Goal: Transaction & Acquisition: Purchase product/service

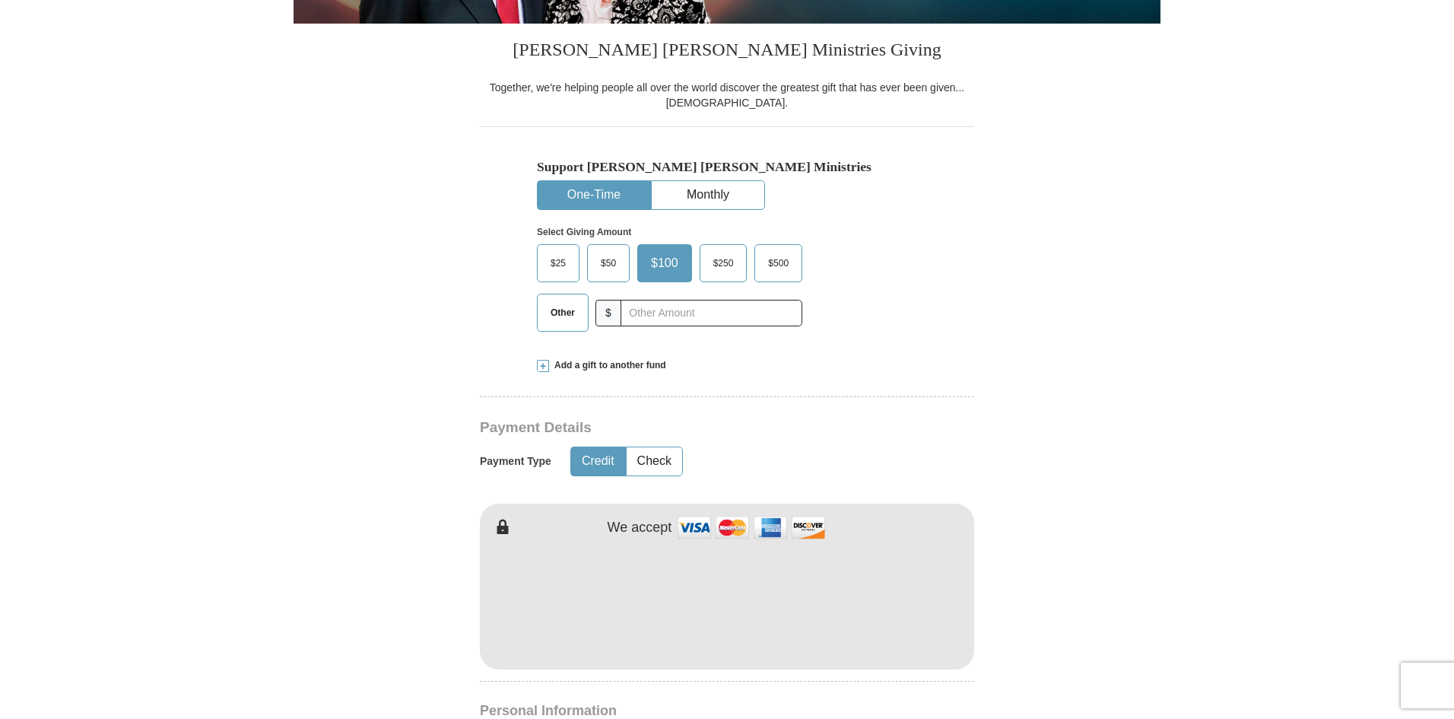
scroll to position [304, 0]
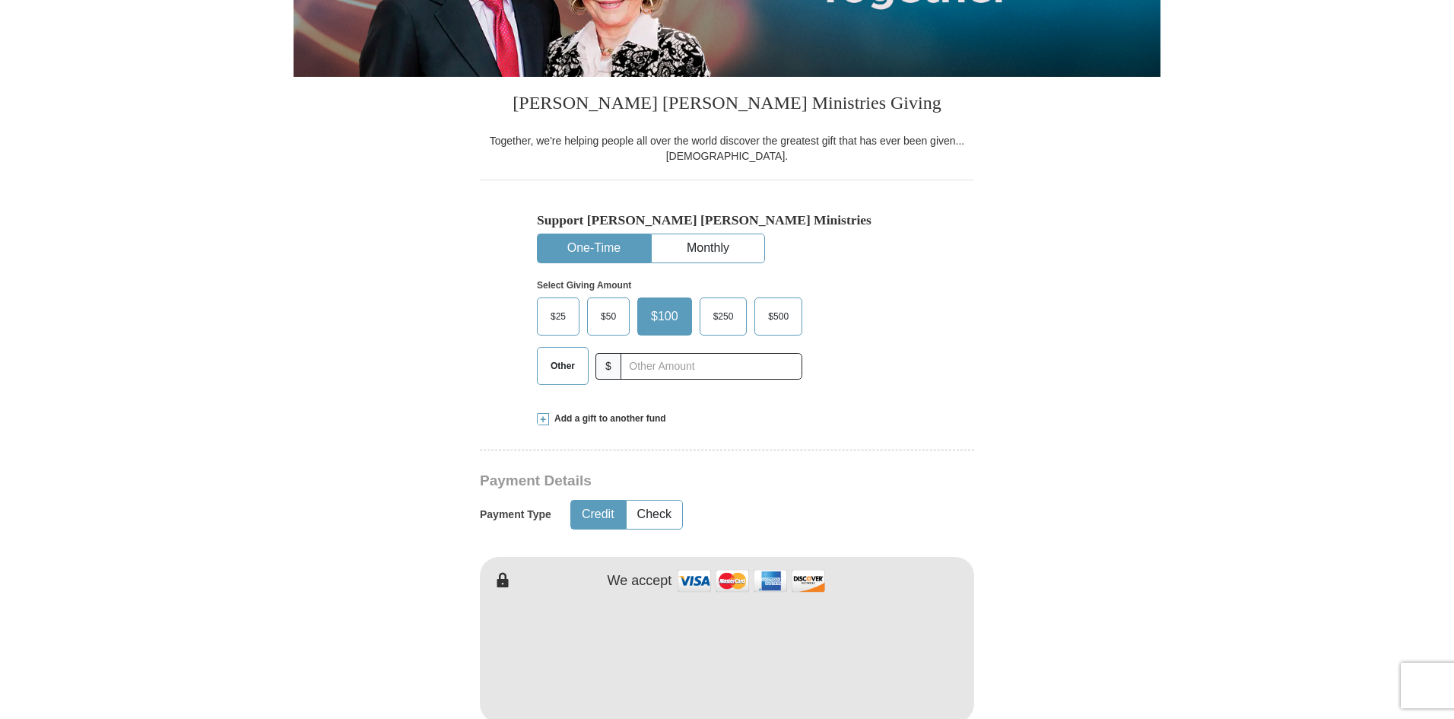
click at [556, 315] on span "$25" at bounding box center [558, 316] width 30 height 23
click at [0, 0] on input "$25" at bounding box center [0, 0] width 0 height 0
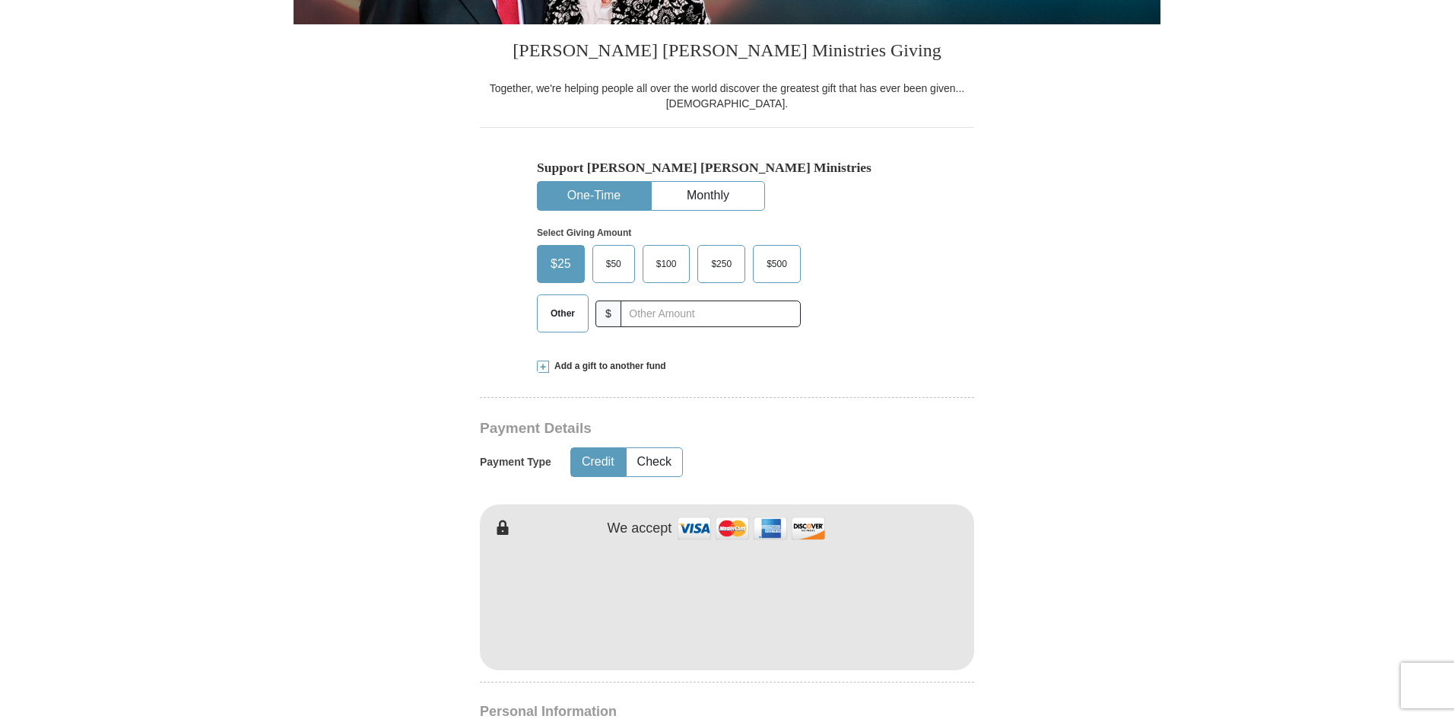
scroll to position [684, 0]
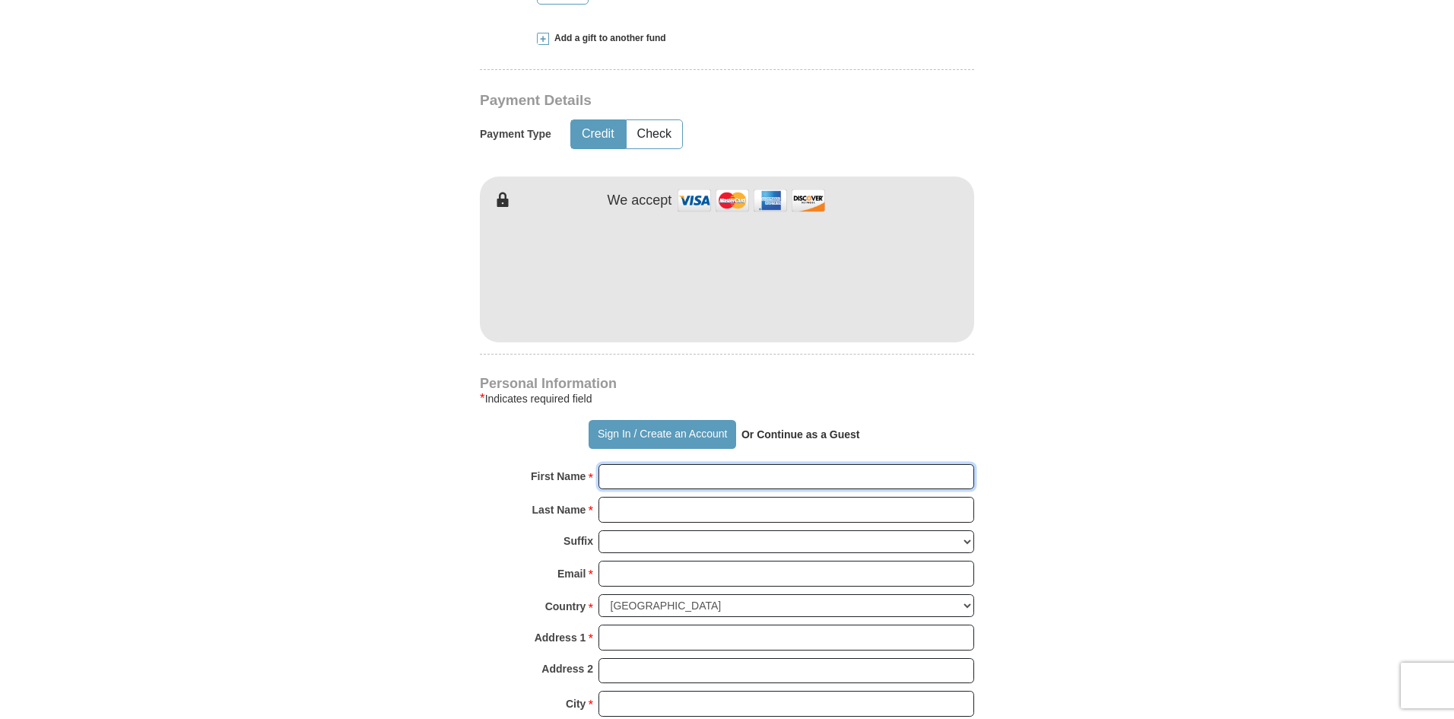
type input "DWASDAW"
type input "FAWFA"
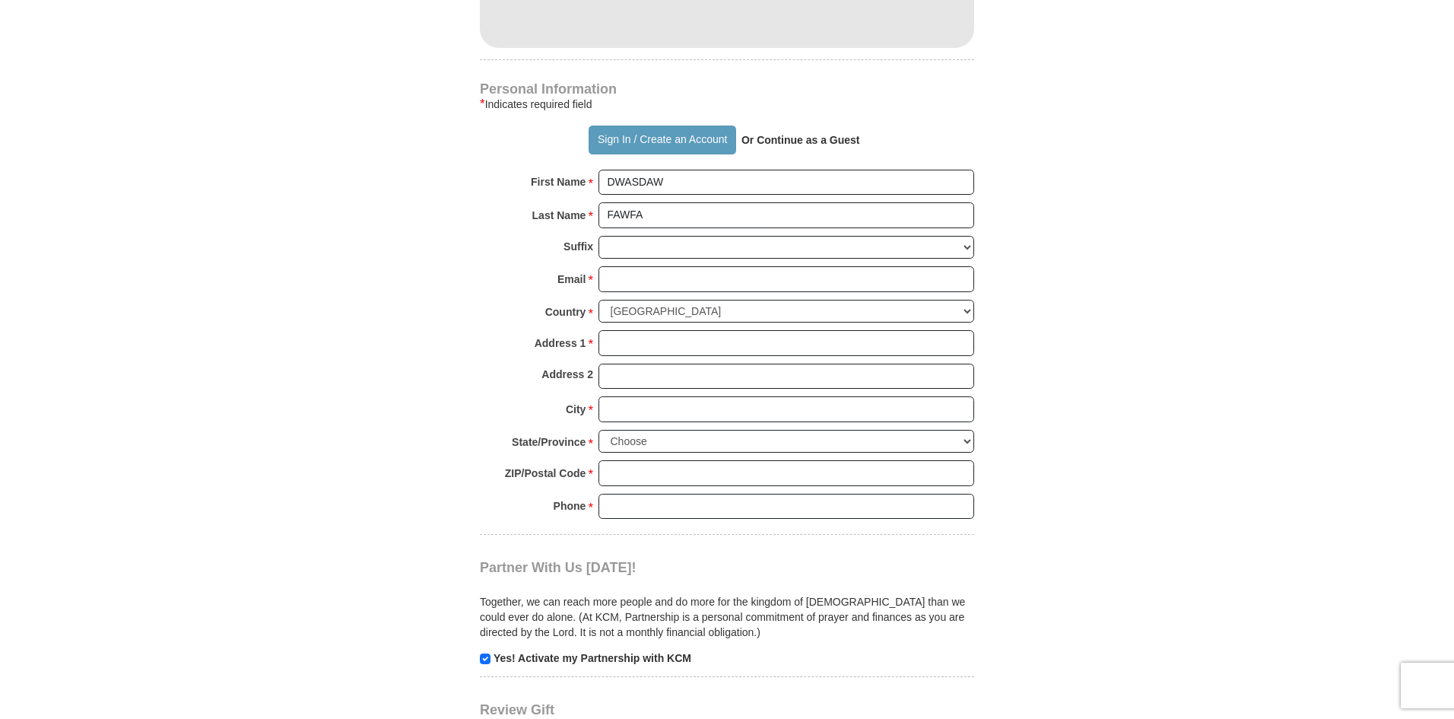
scroll to position [989, 0]
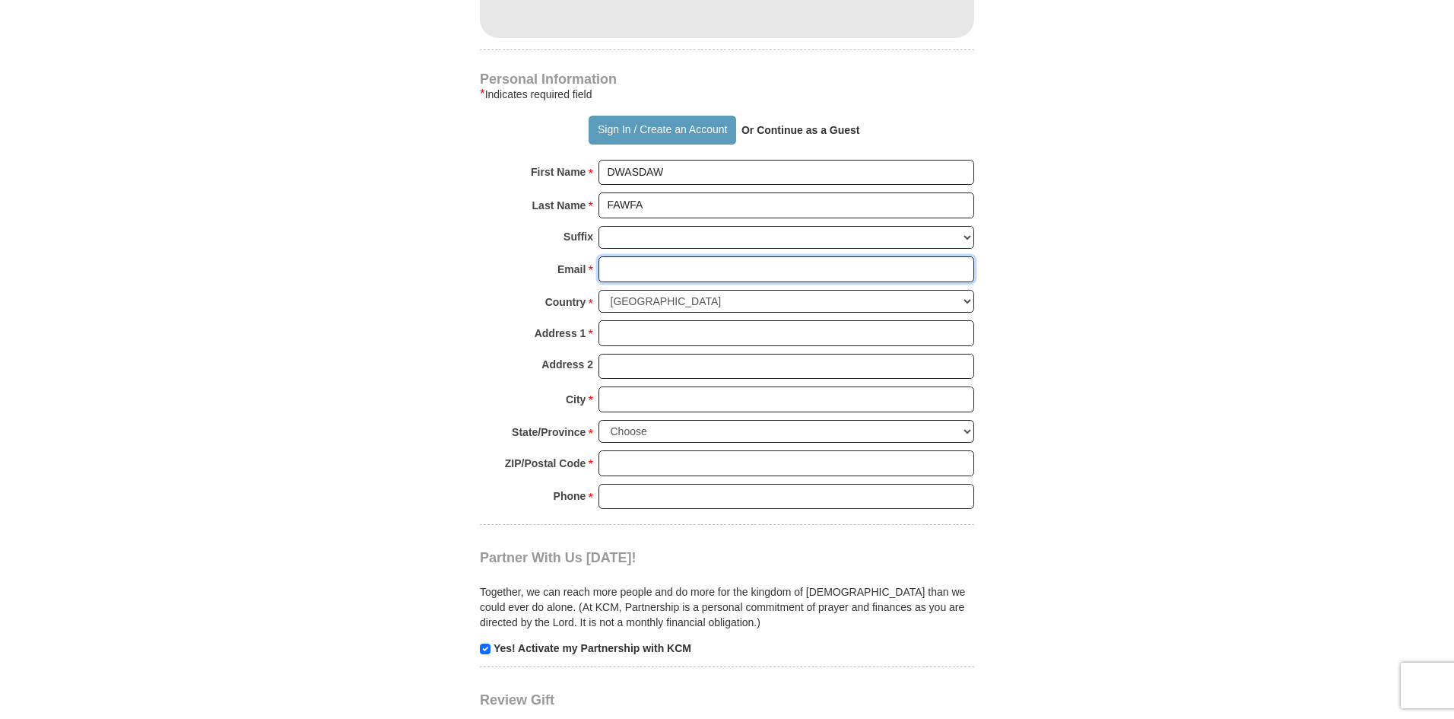
click at [634, 273] on input "Email *" at bounding box center [787, 269] width 376 height 26
type input "[EMAIL_ADDRESS][DOMAIN_NAME]"
type input "danti court"
type input "[PERSON_NAME]"
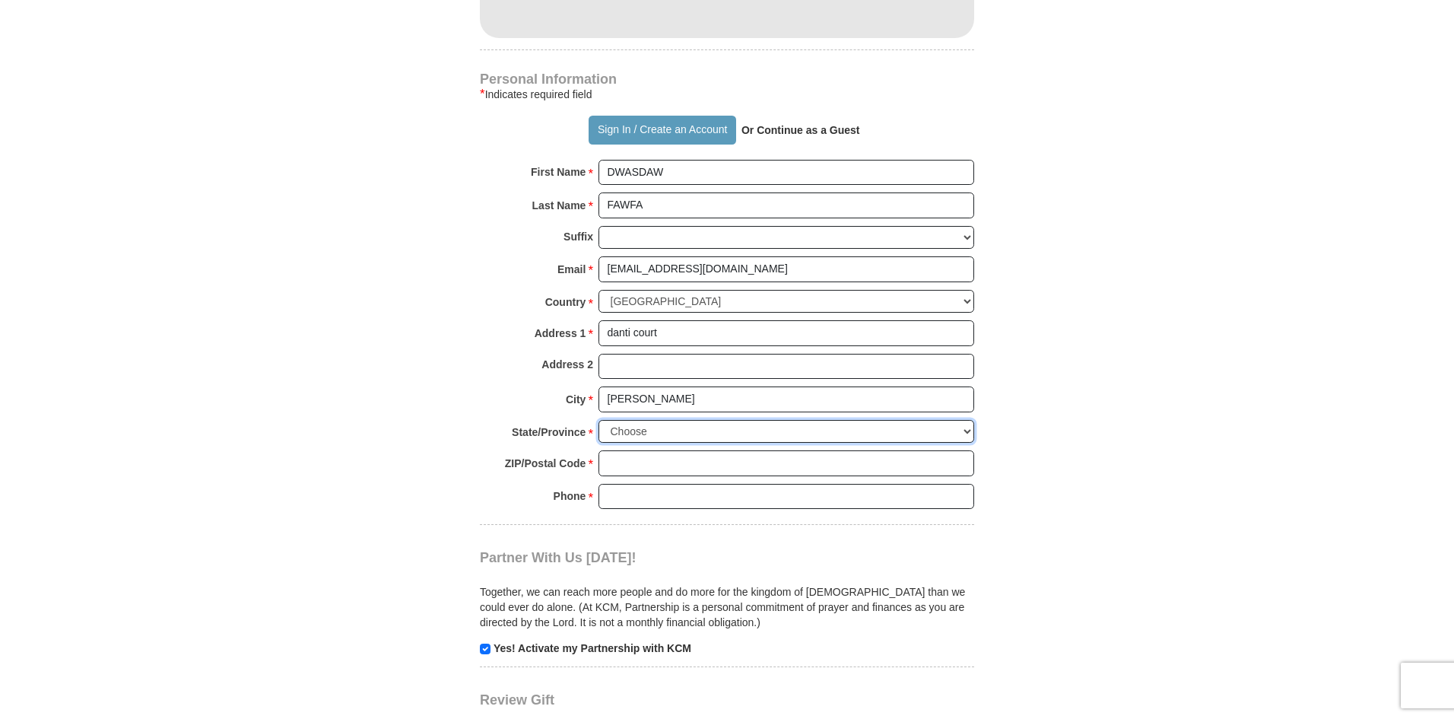
select select "CA"
type input "94545"
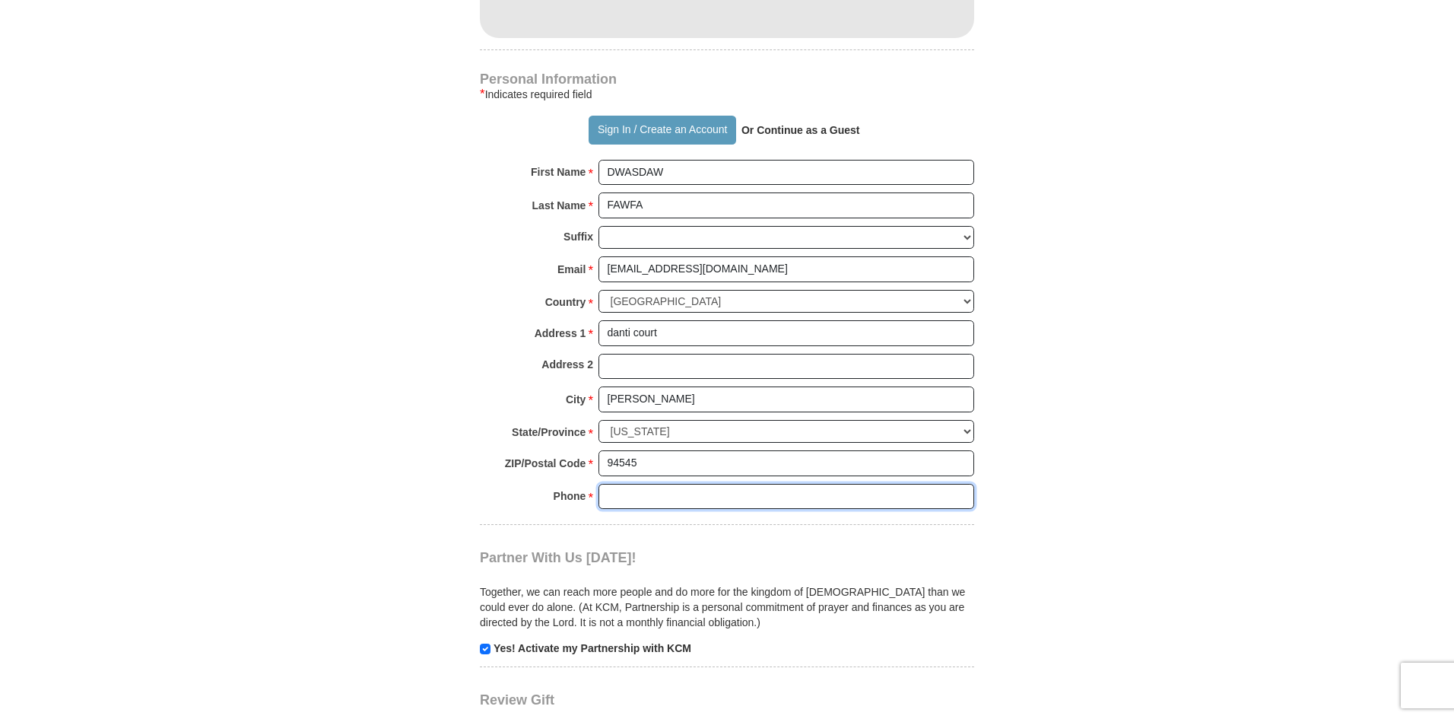
type input "160572873812"
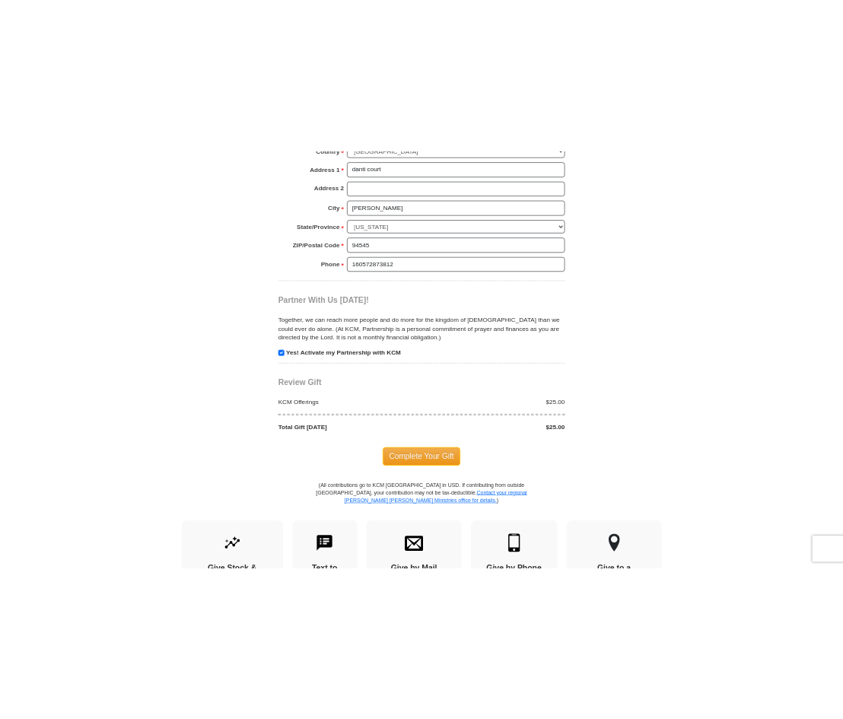
scroll to position [1293, 0]
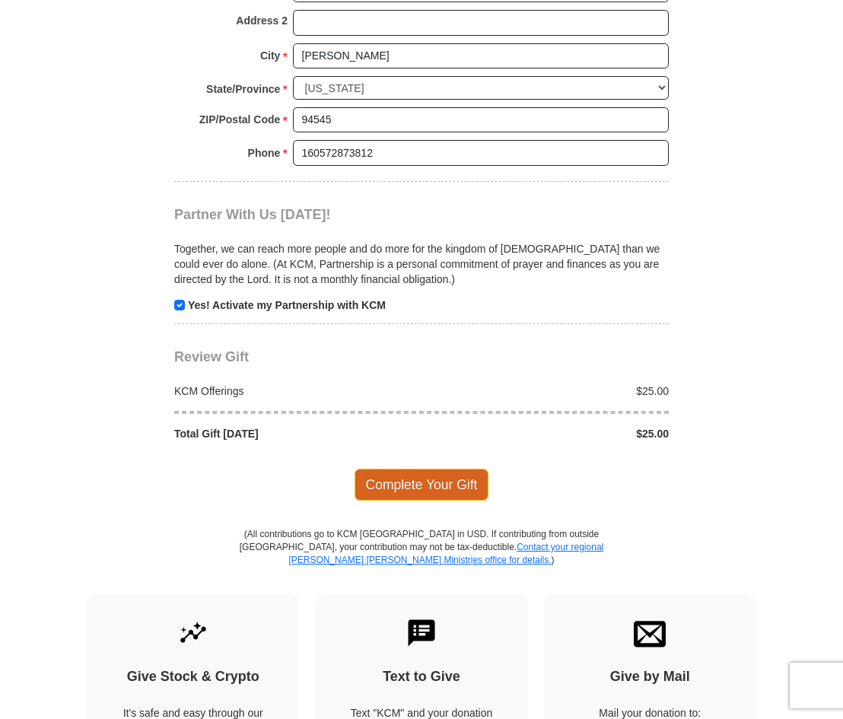
click at [414, 480] on span "Complete Your Gift" at bounding box center [421, 484] width 135 height 32
click at [0, 0] on div at bounding box center [0, 0] width 0 height 0
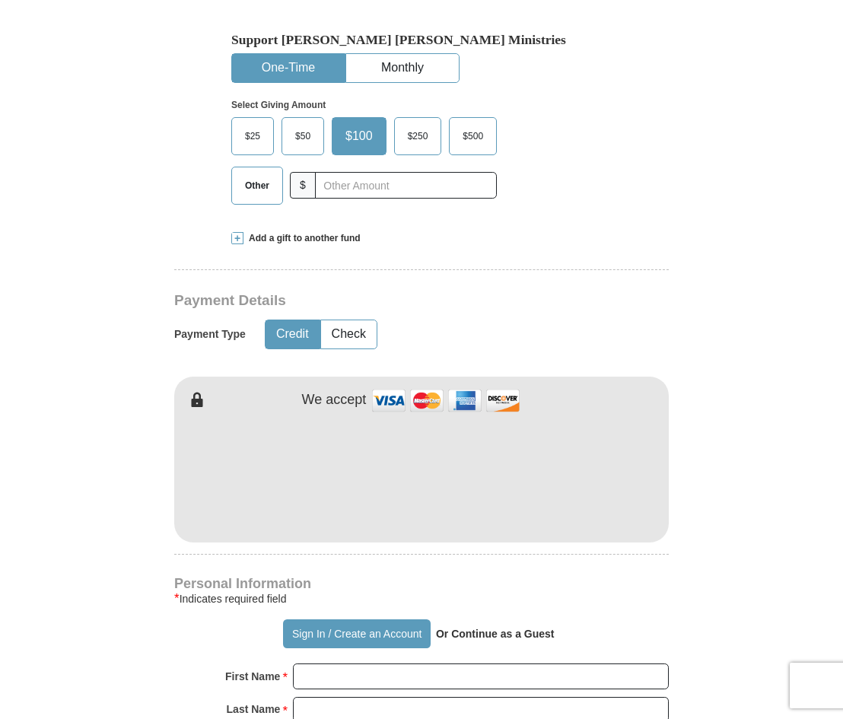
scroll to position [761, 0]
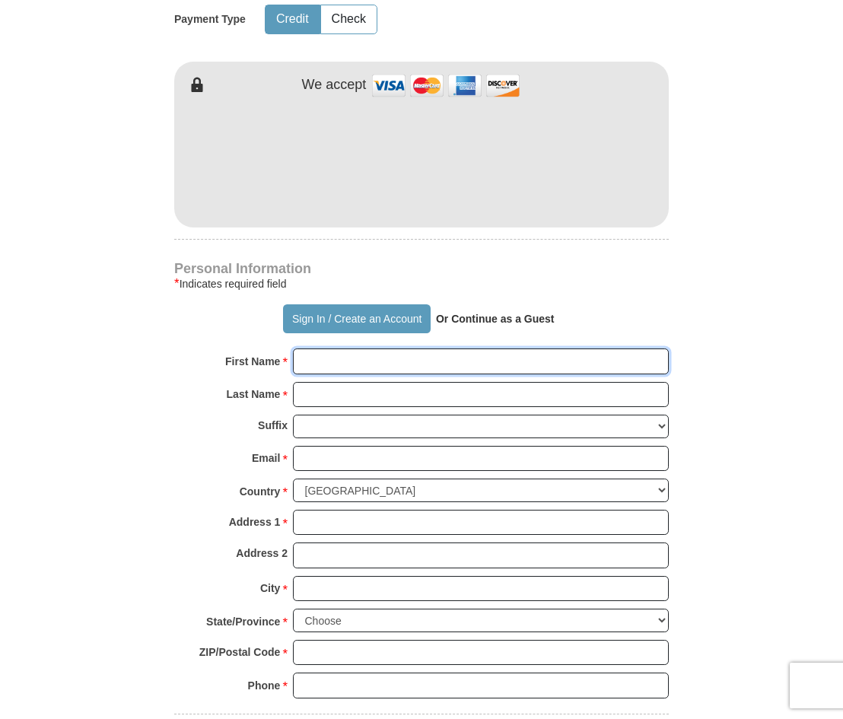
type input "DWASDAW"
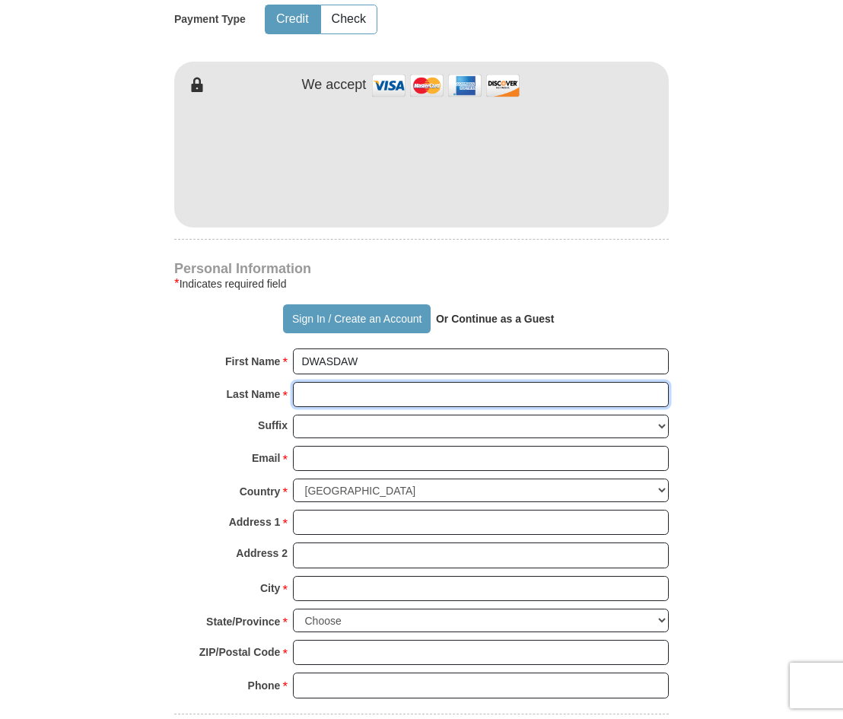
type input "FAWFA"
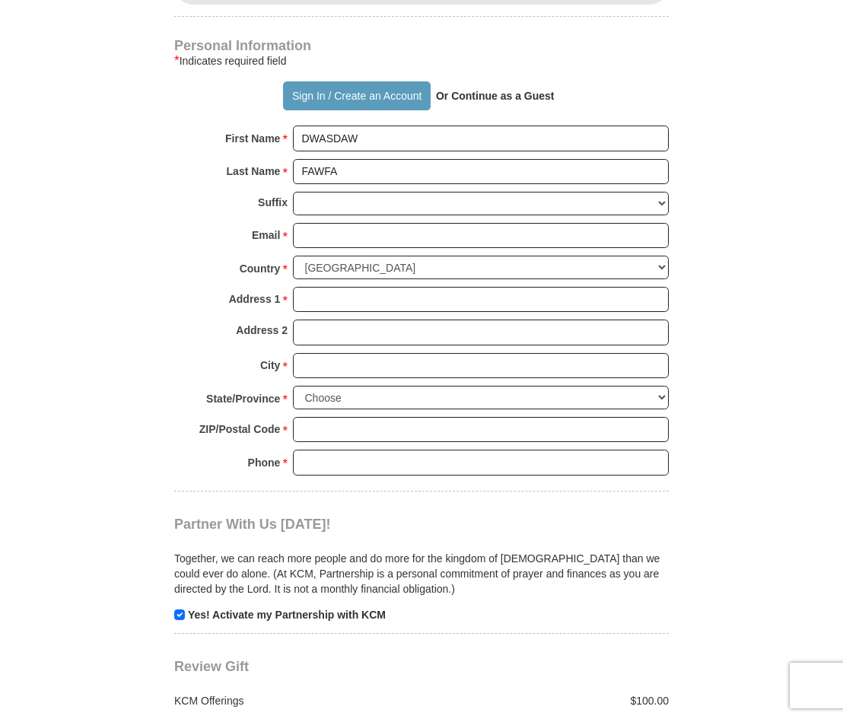
scroll to position [989, 0]
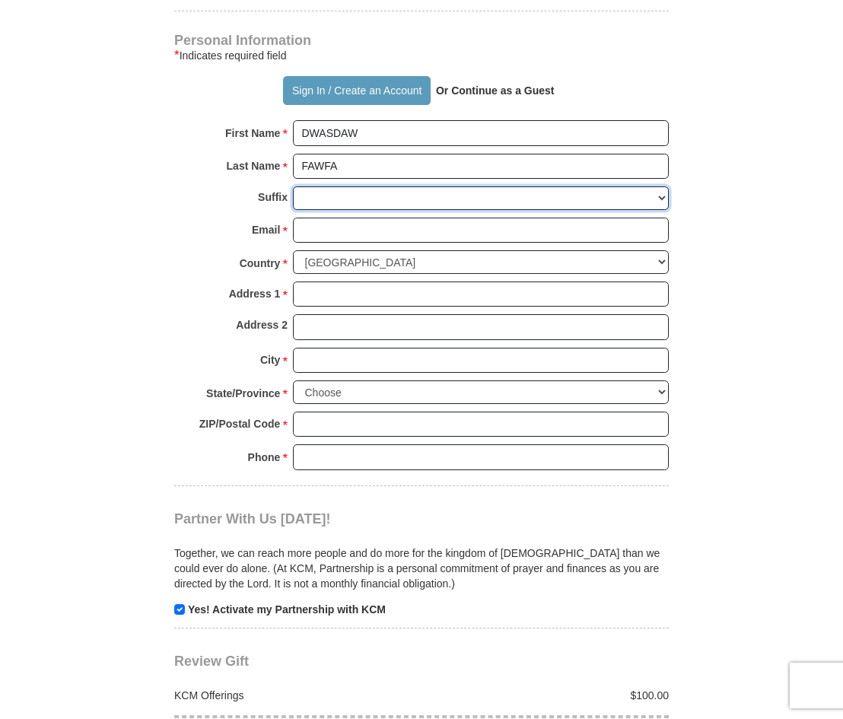
click at [332, 200] on select "[PERSON_NAME] I II III IV V VI" at bounding box center [481, 198] width 376 height 24
click at [332, 200] on select "Jr Sr I II III IV V VI" at bounding box center [481, 198] width 376 height 24
click at [335, 206] on select "Jr Sr I II III IV V VI" at bounding box center [481, 198] width 376 height 24
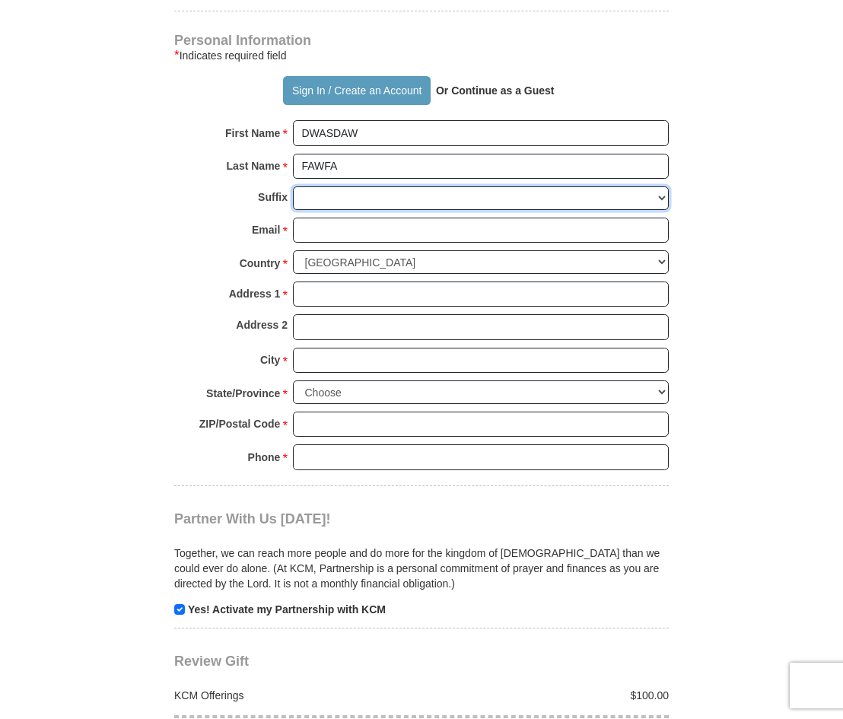
click at [335, 206] on select "Jr Sr I II III IV V VI" at bounding box center [481, 198] width 376 height 24
click at [344, 197] on select "Jr Sr I II III IV V VI" at bounding box center [481, 198] width 376 height 24
click at [345, 197] on select "Jr Sr I II III IV V VI" at bounding box center [481, 198] width 376 height 24
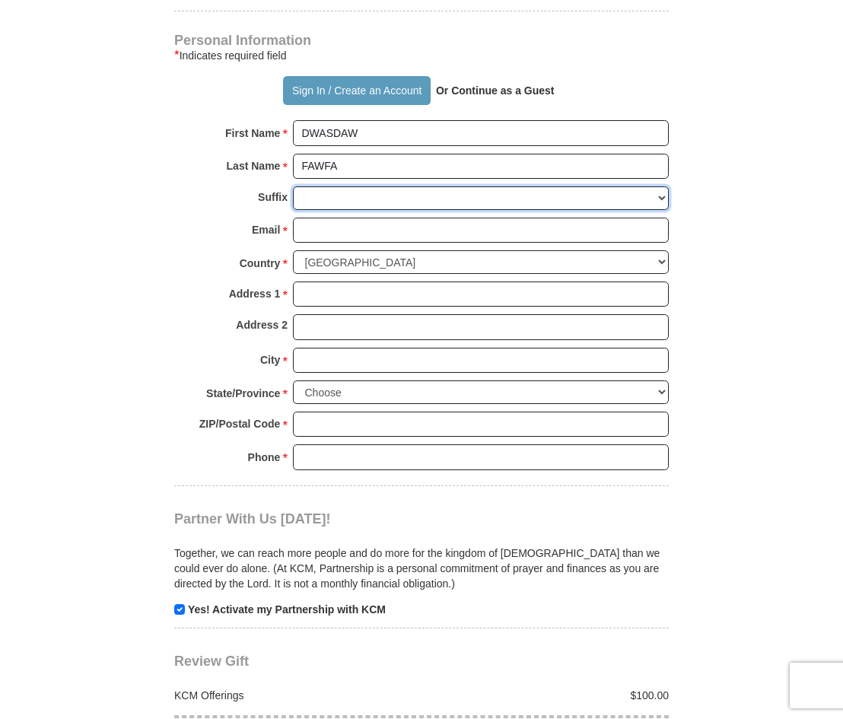
click at [345, 197] on select "Jr Sr I II III IV V VI" at bounding box center [481, 198] width 376 height 24
select select "Sr"
click at [293, 187] on select "Jr Sr I II III IV V VI" at bounding box center [481, 198] width 376 height 24
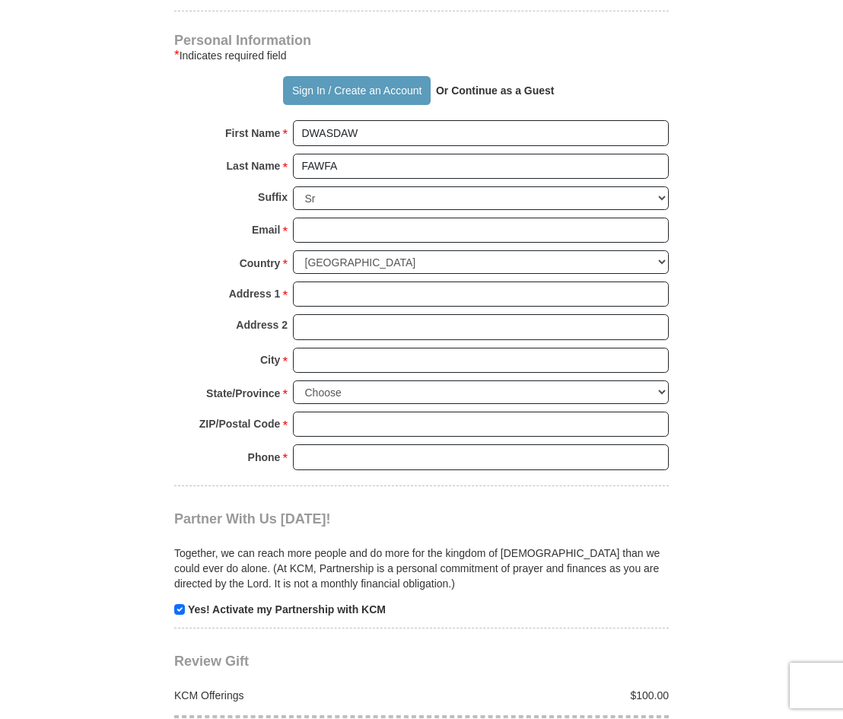
click at [347, 248] on div "Email * Please enter Email The email address you have entered is not valid." at bounding box center [421, 234] width 494 height 33
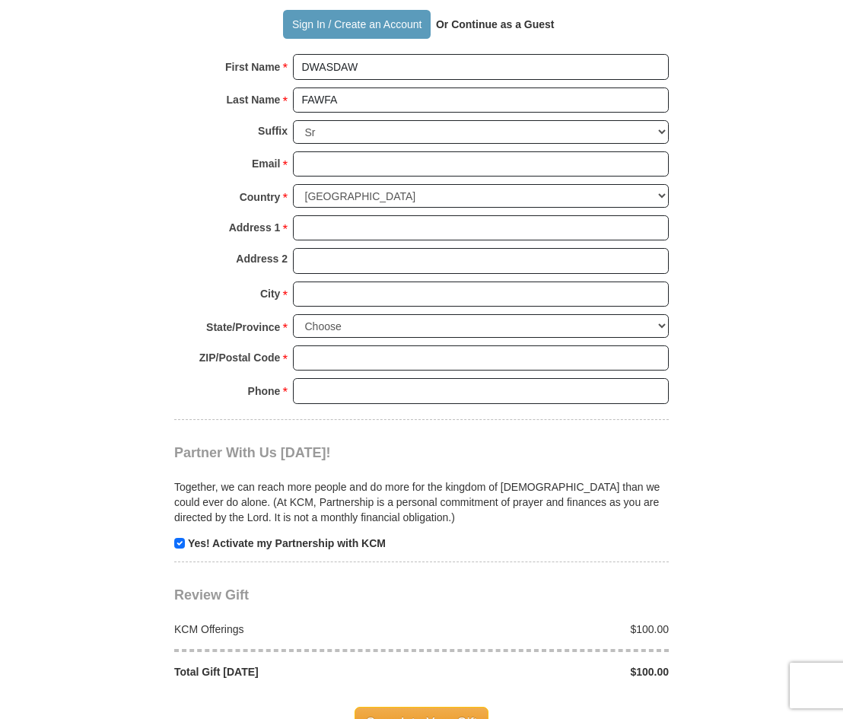
scroll to position [1065, 0]
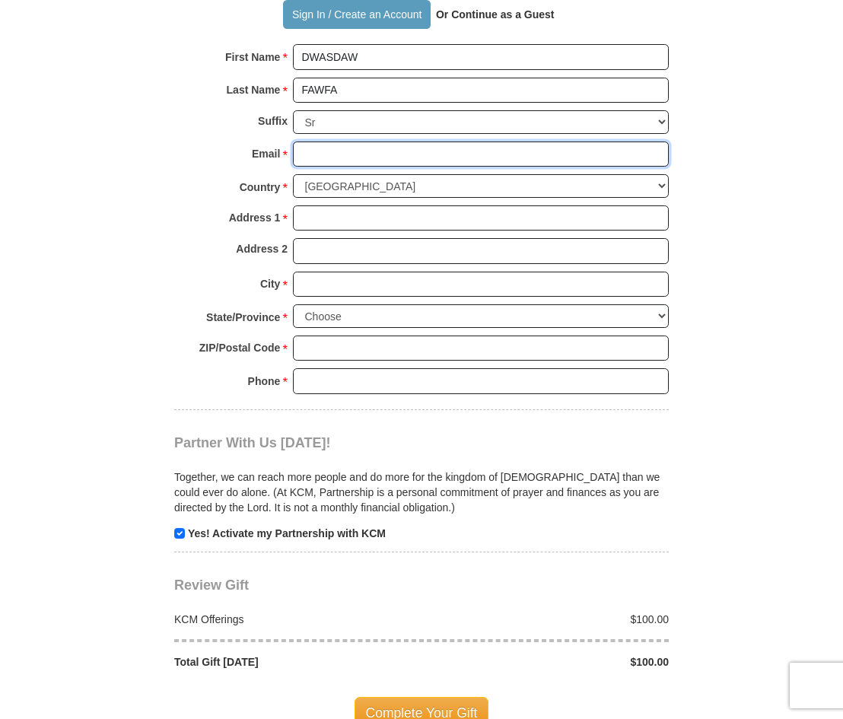
click at [369, 165] on input "Email *" at bounding box center [481, 154] width 376 height 26
type input "[EMAIL_ADDRESS][DOMAIN_NAME]"
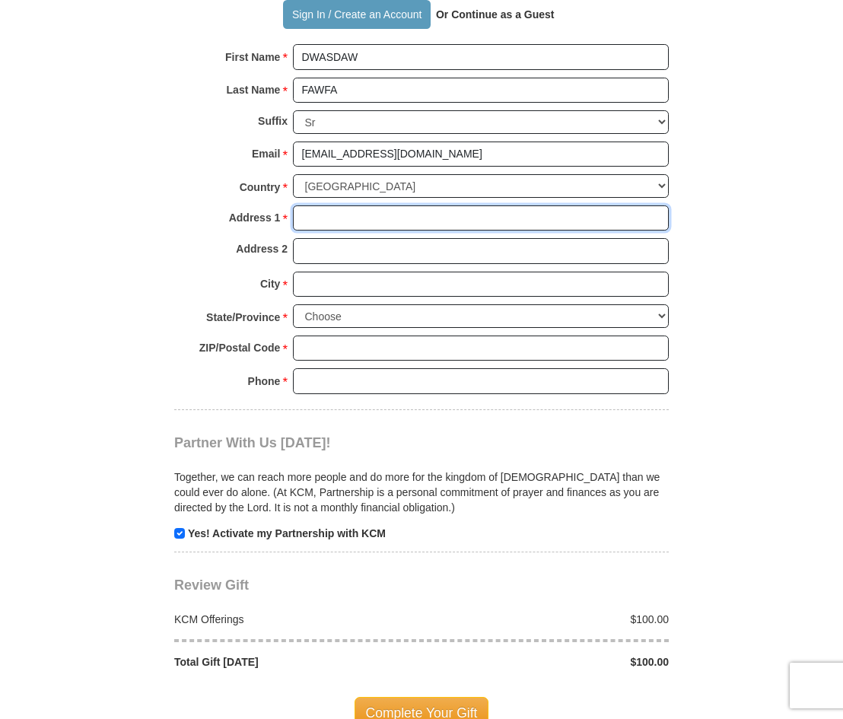
type input "danti court"
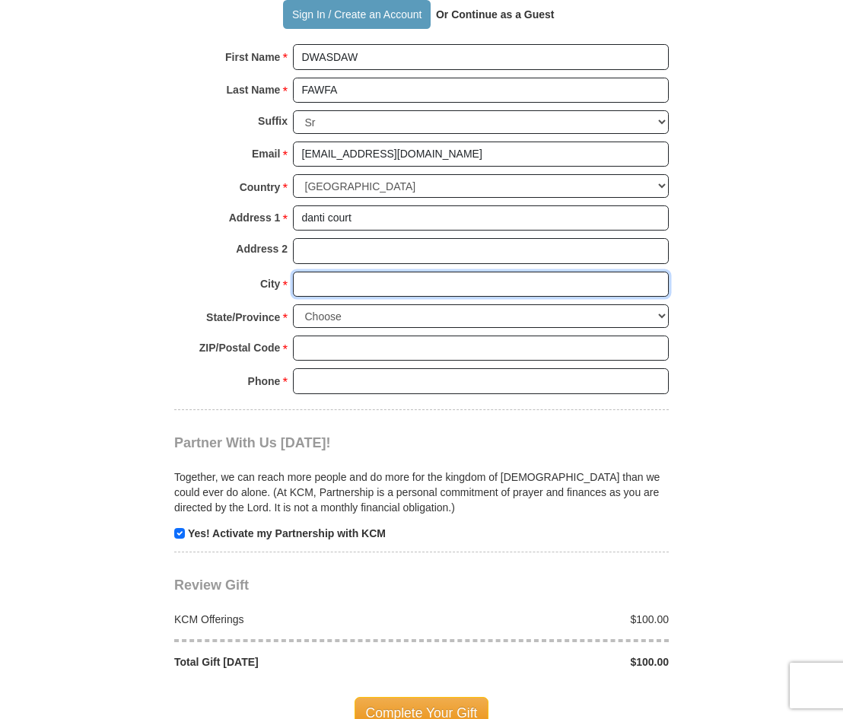
type input "[PERSON_NAME]"
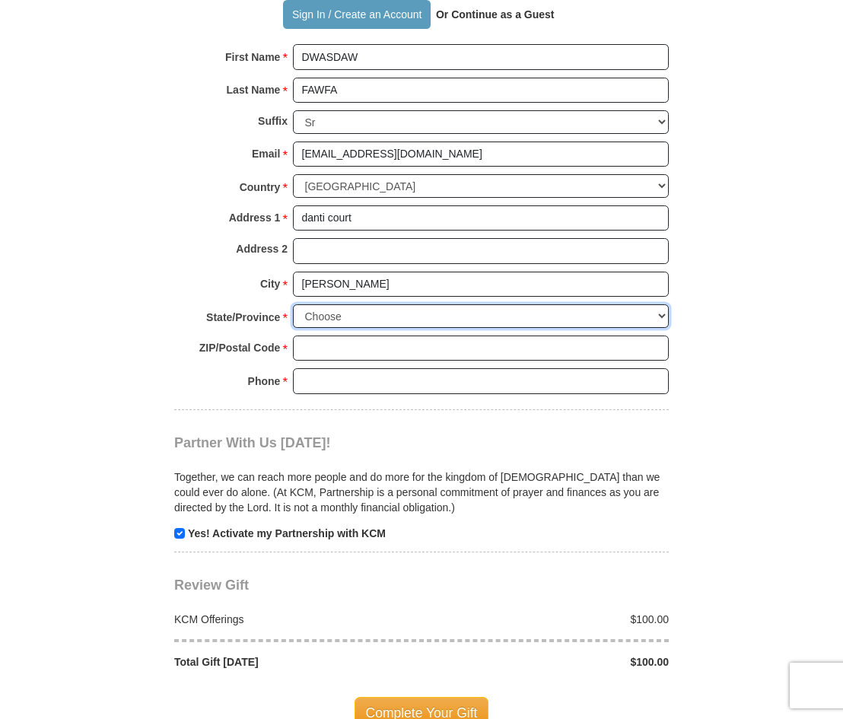
select select "CA"
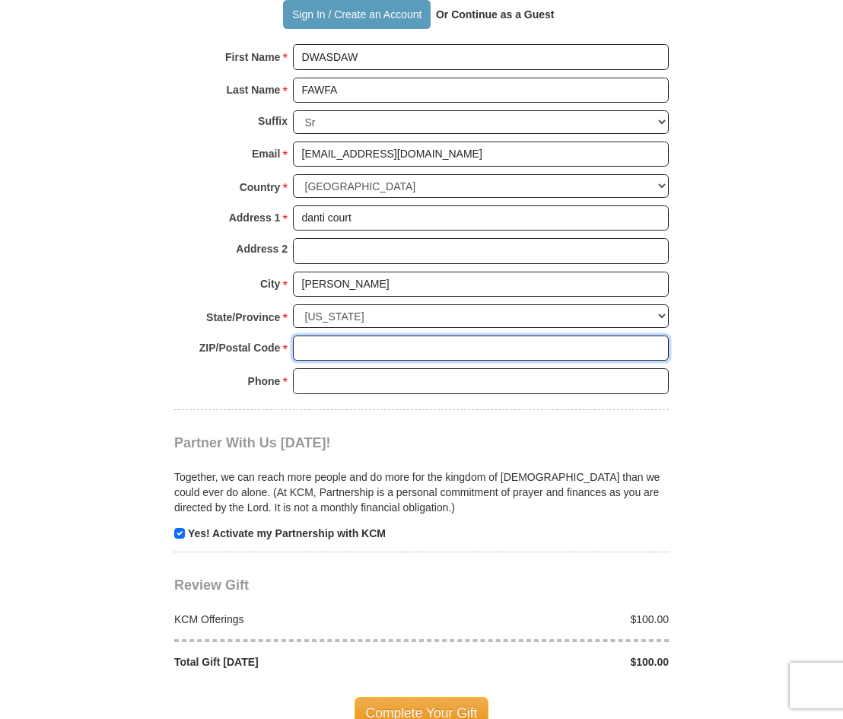
type input "94545"
type input "160572873812"
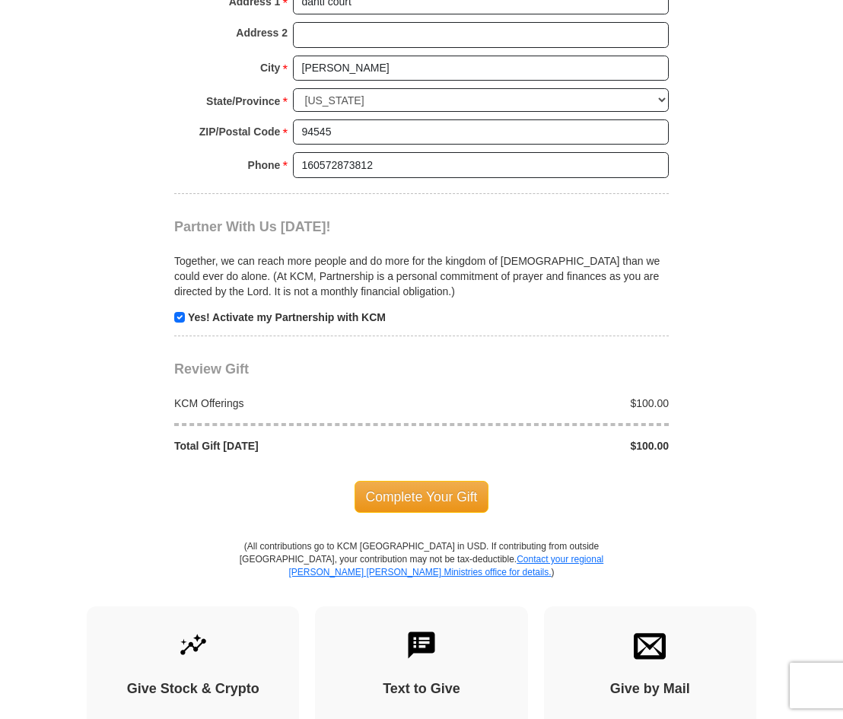
scroll to position [1293, 0]
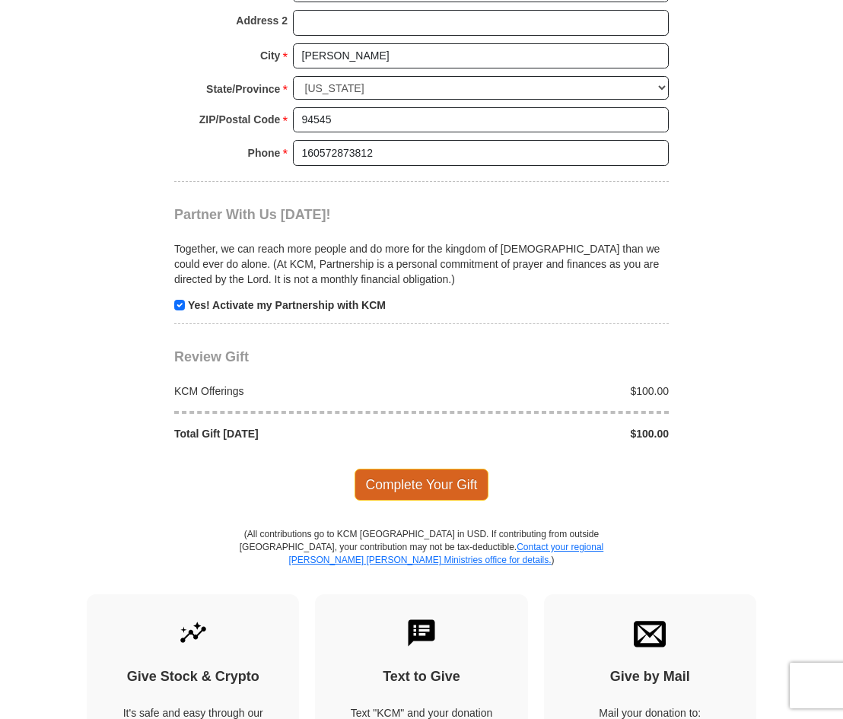
click at [423, 491] on span "Complete Your Gift" at bounding box center [421, 484] width 135 height 32
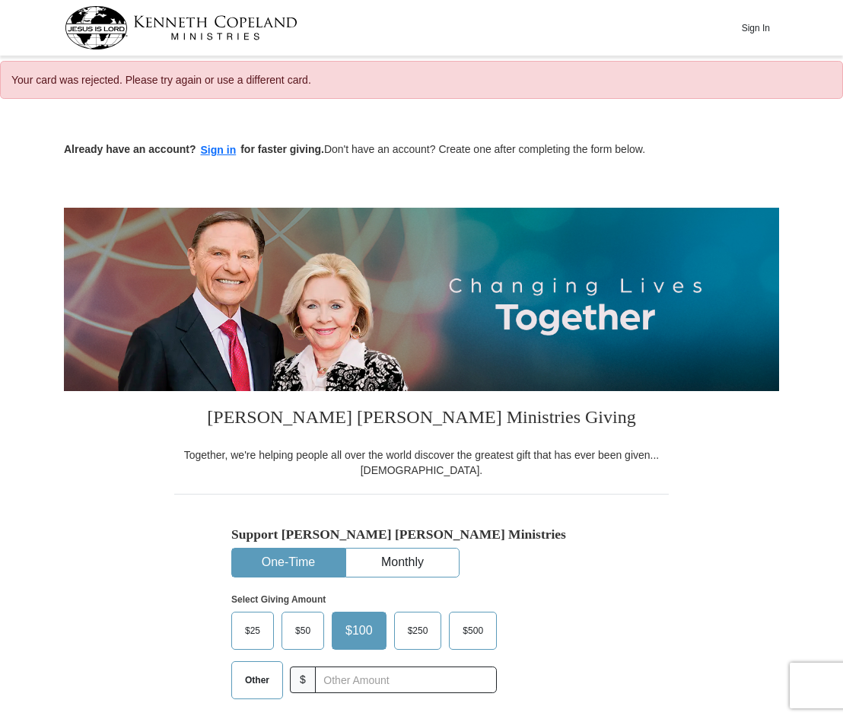
select select "CA"
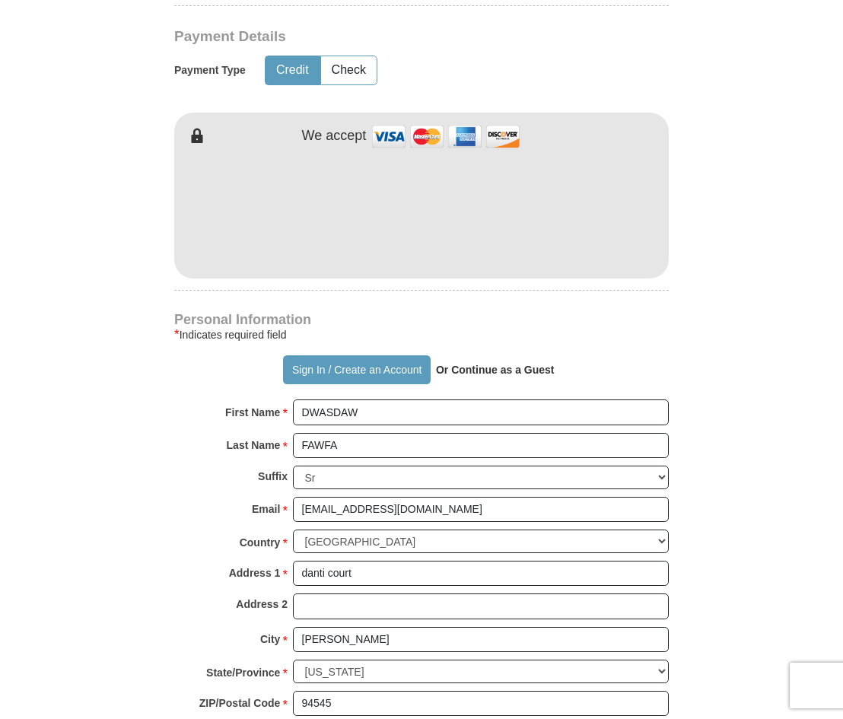
scroll to position [761, 0]
